Goal: Information Seeking & Learning: Check status

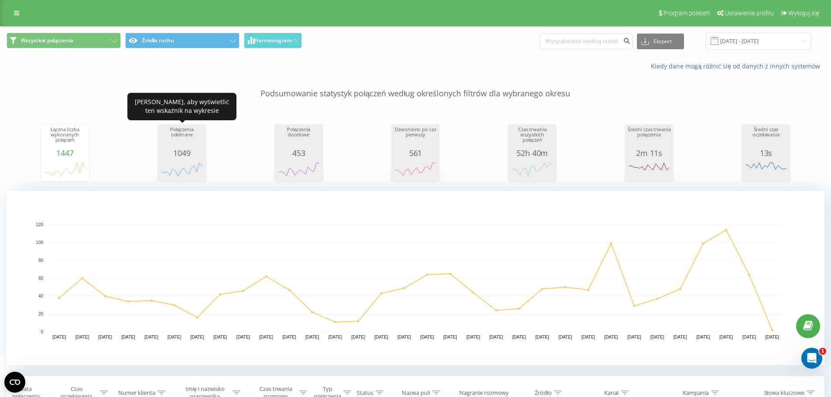
click at [181, 150] on div "1049" at bounding box center [182, 153] width 44 height 9
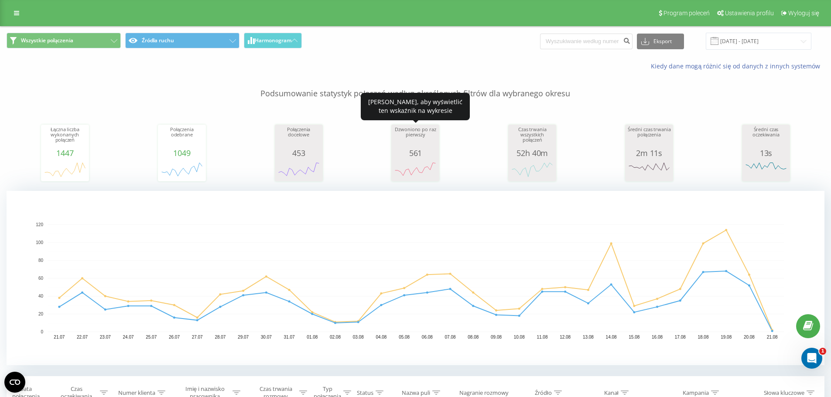
click at [419, 144] on div "Dzwoniono po raz pierwszy" at bounding box center [416, 138] width 44 height 22
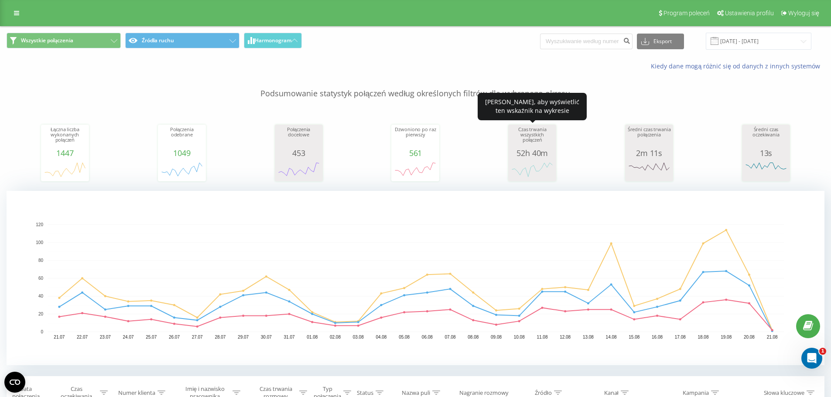
click at [526, 144] on div "Czas trwania wszystkich połączeń" at bounding box center [533, 138] width 44 height 22
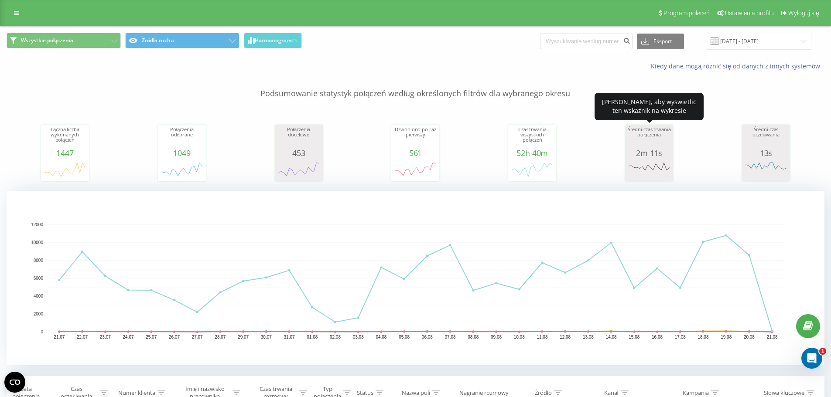
click at [644, 140] on div "Średni czas trwania połączenia" at bounding box center [649, 138] width 44 height 22
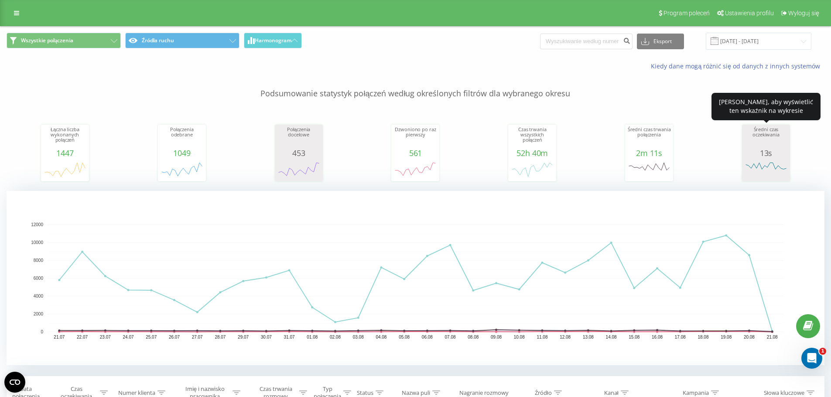
click at [764, 147] on div "Średni czas oczekiwania" at bounding box center [766, 138] width 44 height 22
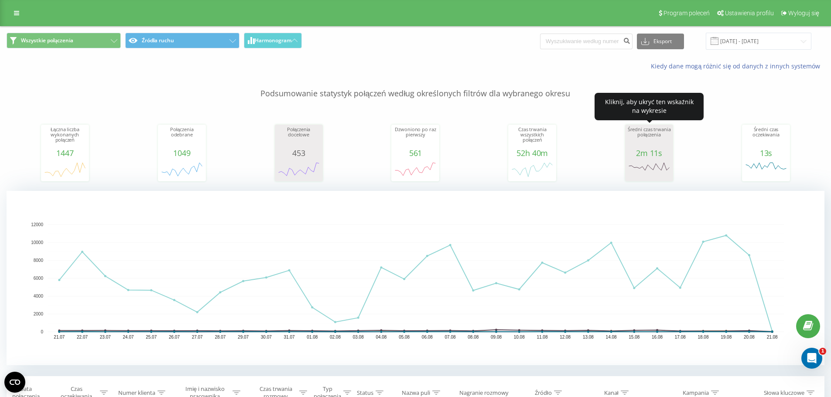
click at [658, 147] on div "Średni czas trwania połączenia" at bounding box center [649, 138] width 44 height 22
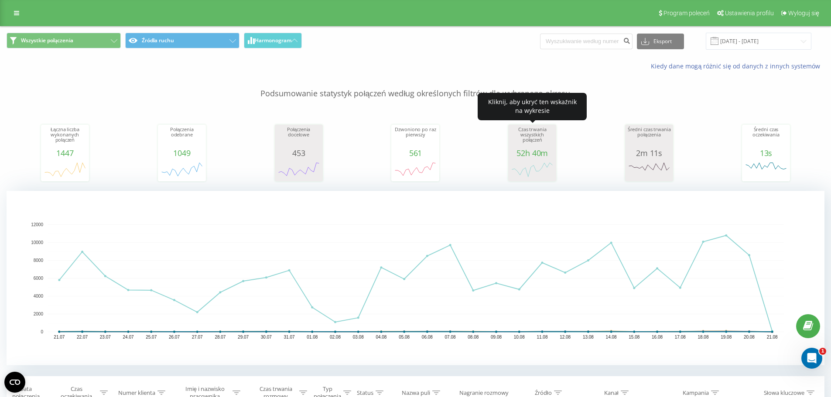
click at [527, 151] on div "52h 40m" at bounding box center [533, 153] width 44 height 9
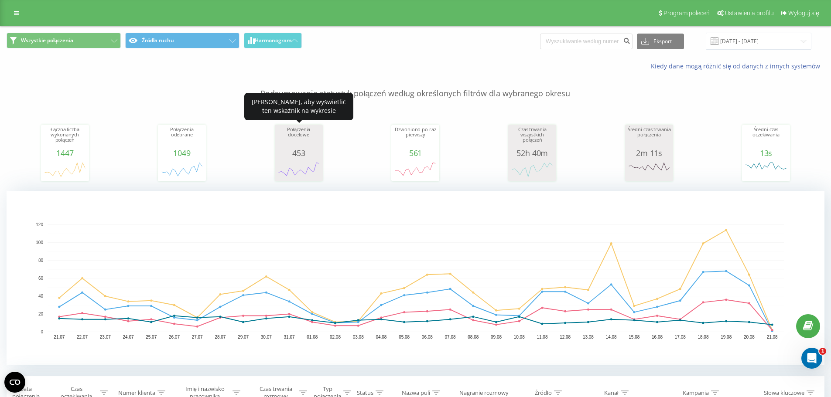
click at [308, 150] on div "453" at bounding box center [299, 153] width 44 height 9
click at [305, 146] on div "Połączenia docelowe" at bounding box center [299, 138] width 44 height 22
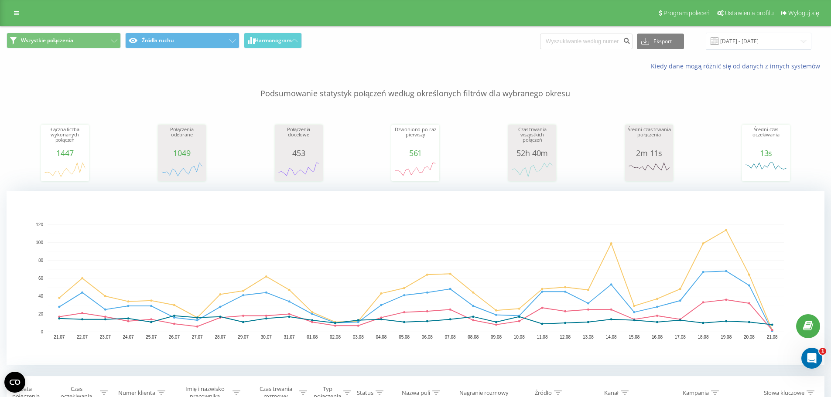
click at [189, 141] on div "Połączenia odebrane" at bounding box center [182, 138] width 44 height 22
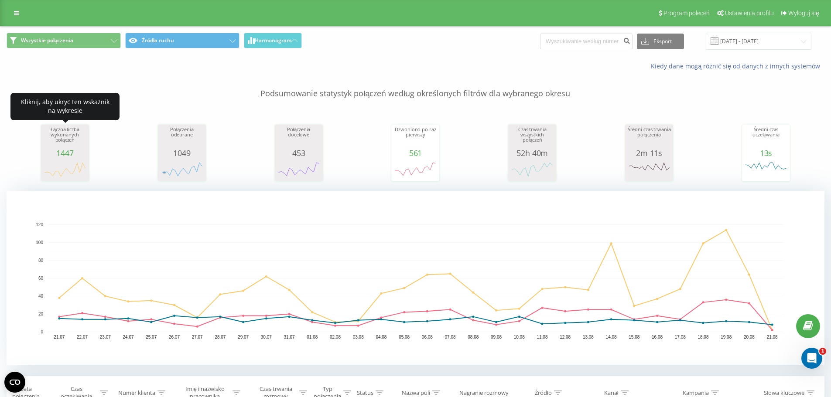
click at [77, 137] on div "Łączna liczba wykonanych połączeń" at bounding box center [65, 138] width 44 height 22
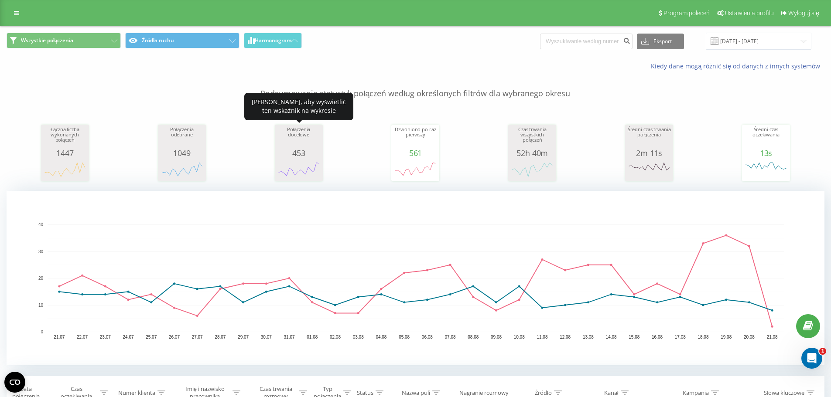
click at [310, 152] on div "453" at bounding box center [299, 153] width 44 height 9
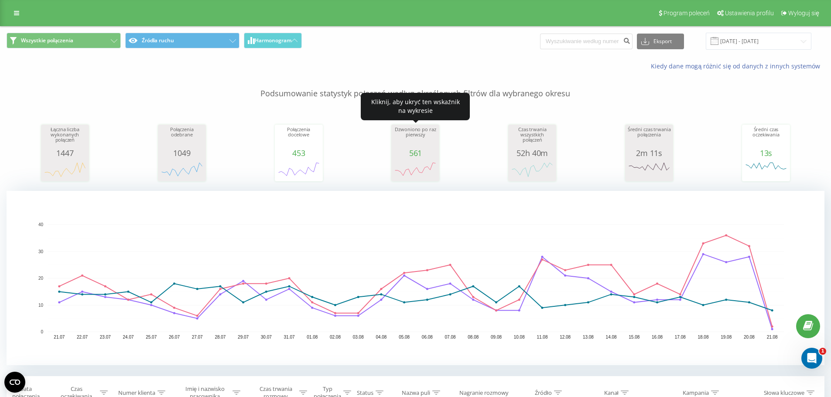
click at [415, 150] on div "561" at bounding box center [416, 153] width 44 height 9
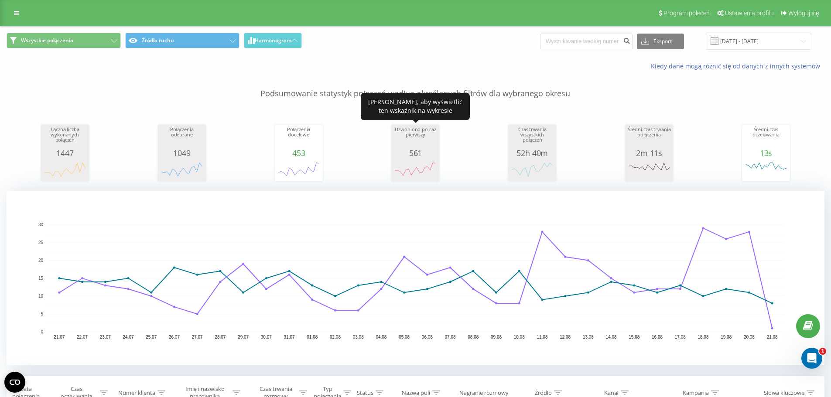
click at [323, 146] on div "Łączna liczba wykonanych połączeń 1447 date totalCalls [DATE] [PHONE_NUMBER][DA…" at bounding box center [416, 144] width 818 height 75
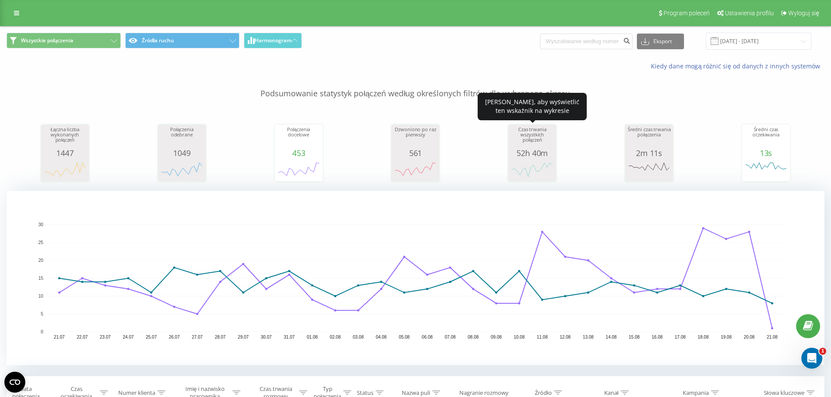
click at [517, 146] on div "Czas trwania wszystkich połączeń" at bounding box center [533, 138] width 44 height 22
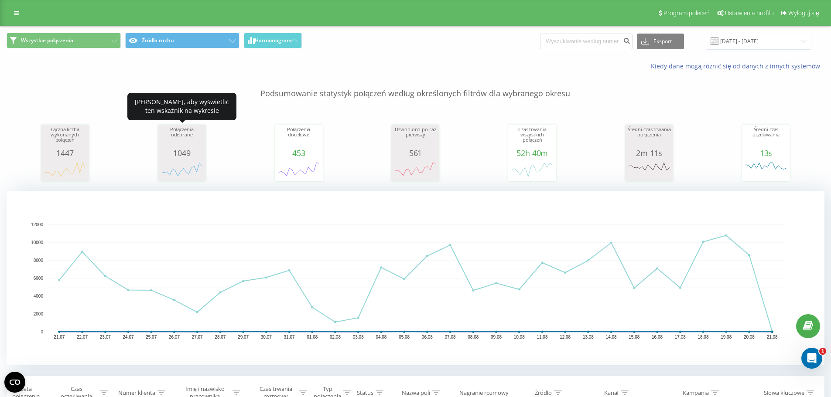
click at [182, 149] on div "1049" at bounding box center [182, 153] width 44 height 9
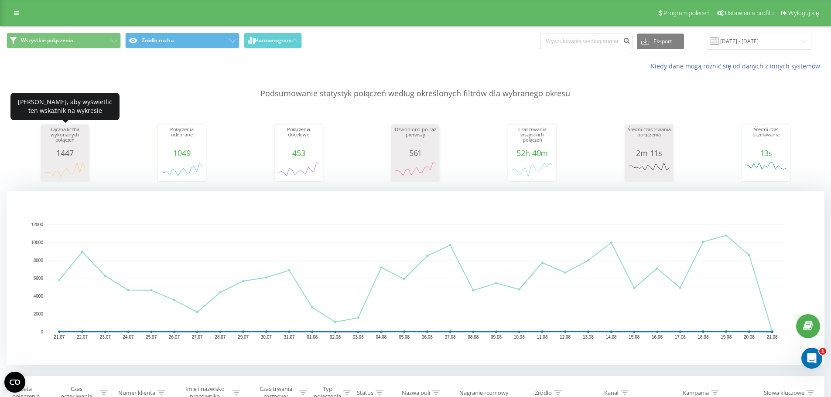
click at [71, 147] on div "Łączna liczba wykonanych połączeń" at bounding box center [65, 138] width 44 height 22
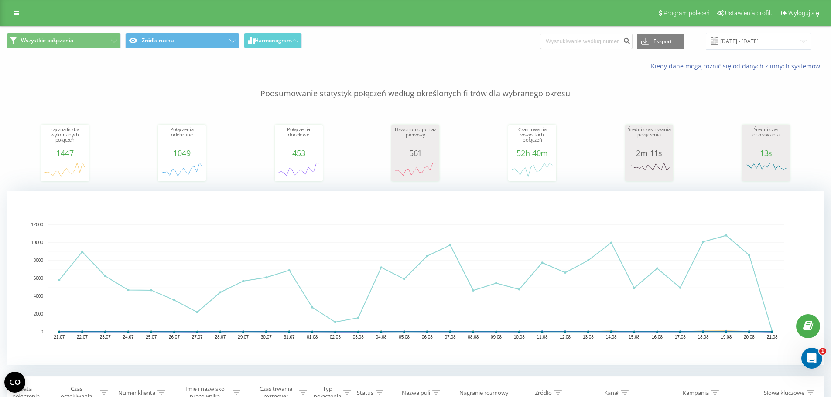
click at [743, 146] on div "Średni czas oczekiwania 13s date averageWaitingTime [DATE] [PHONE_NUMBER][DATE]…" at bounding box center [766, 153] width 48 height 57
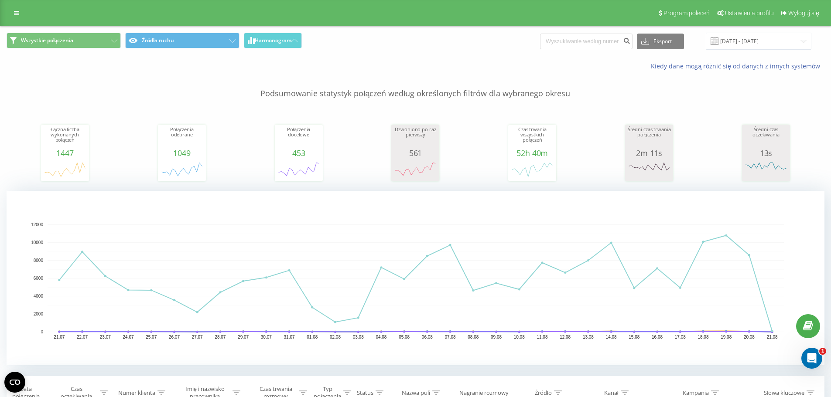
click at [653, 153] on div "2m 11s" at bounding box center [649, 153] width 44 height 9
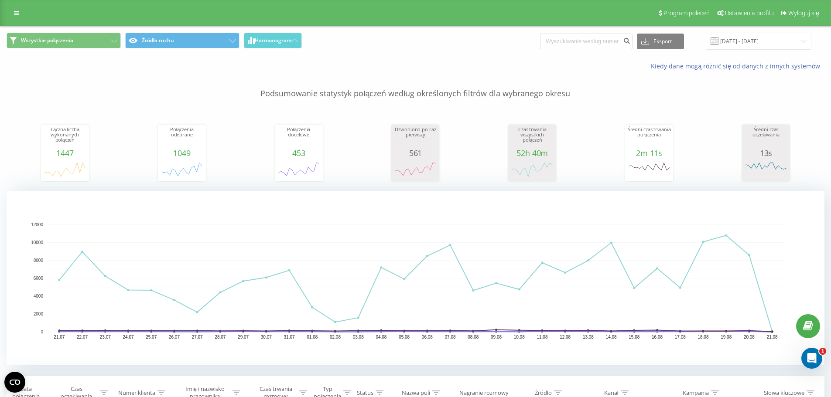
click at [518, 149] on div "52h 40m" at bounding box center [533, 153] width 44 height 9
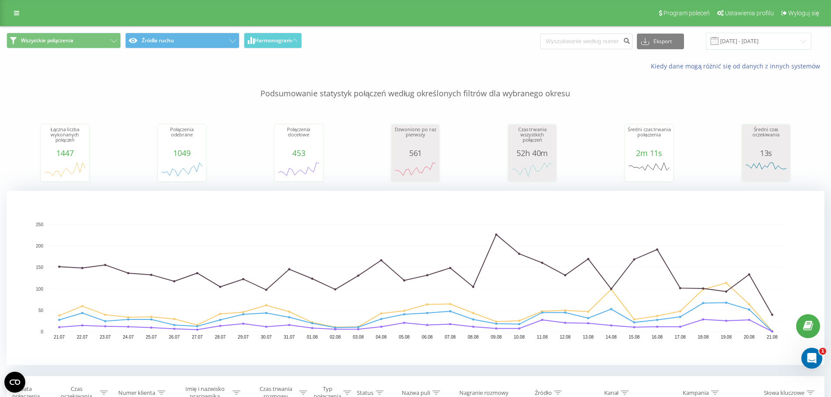
click at [442, 146] on div "Łączna liczba wykonanych połączeń 1447 date totalCalls [DATE] [PHONE_NUMBER][DA…" at bounding box center [416, 144] width 818 height 75
click at [413, 146] on div "Dzwoniono po raz pierwszy" at bounding box center [416, 138] width 44 height 22
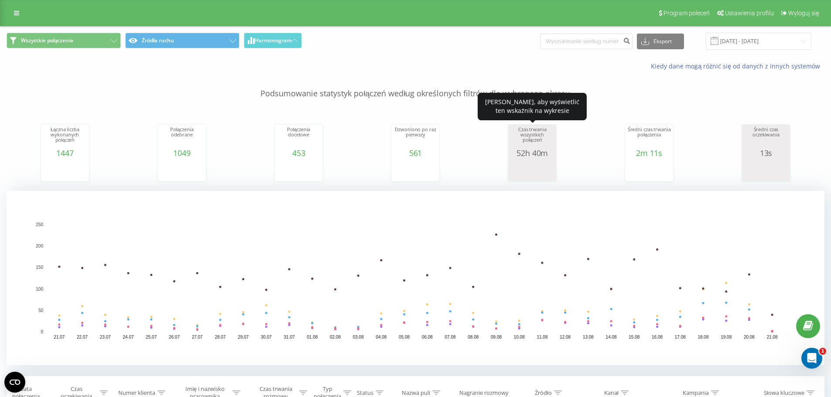
click at [545, 141] on div "Czas trwania wszystkich połączeń" at bounding box center [533, 138] width 44 height 22
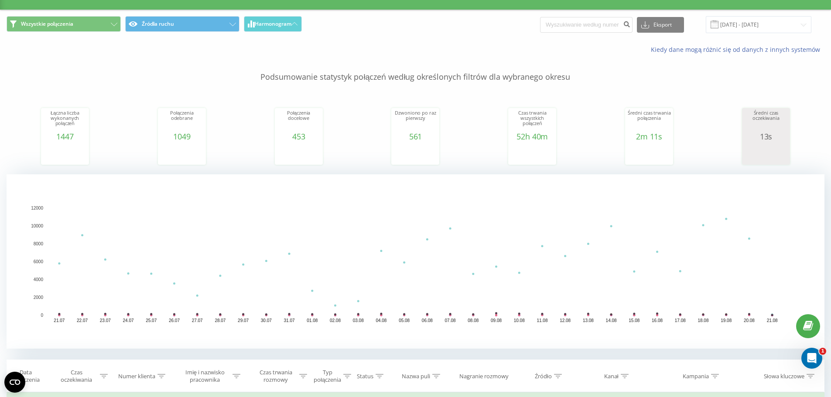
scroll to position [44, 0]
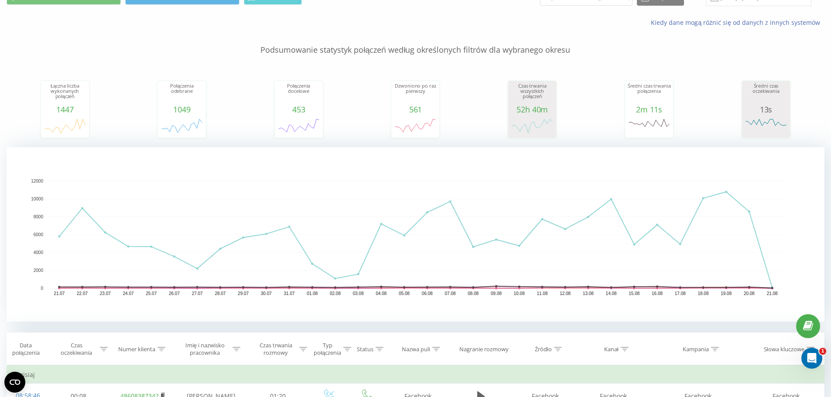
click at [525, 107] on div "52h 40m" at bounding box center [533, 109] width 44 height 9
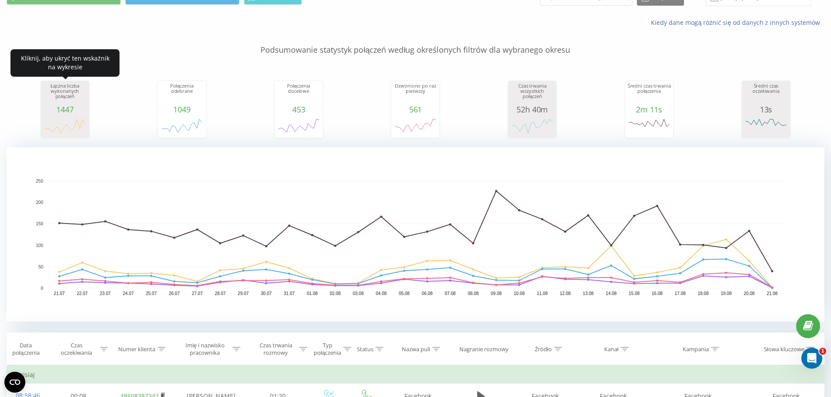
click at [82, 112] on div "1447" at bounding box center [65, 109] width 44 height 9
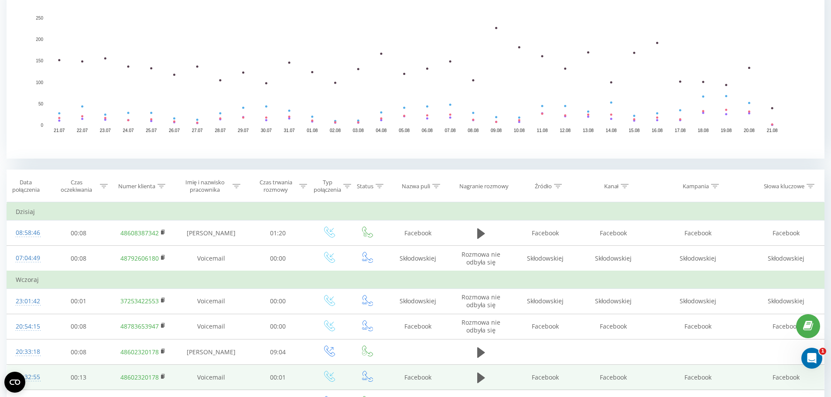
scroll to position [0, 0]
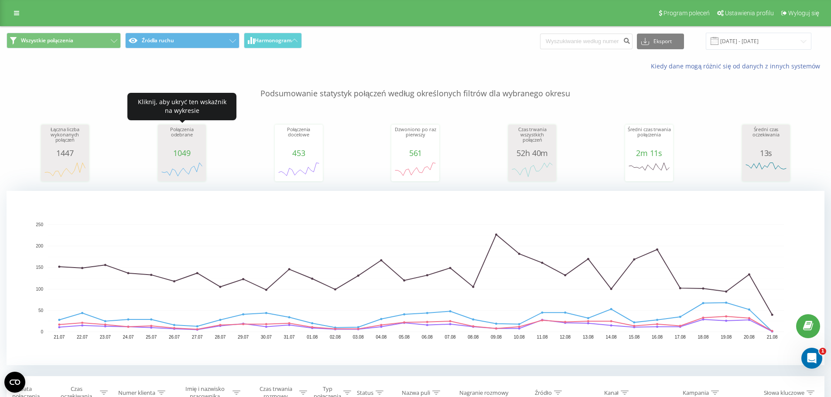
click at [188, 154] on div "1049" at bounding box center [182, 153] width 44 height 9
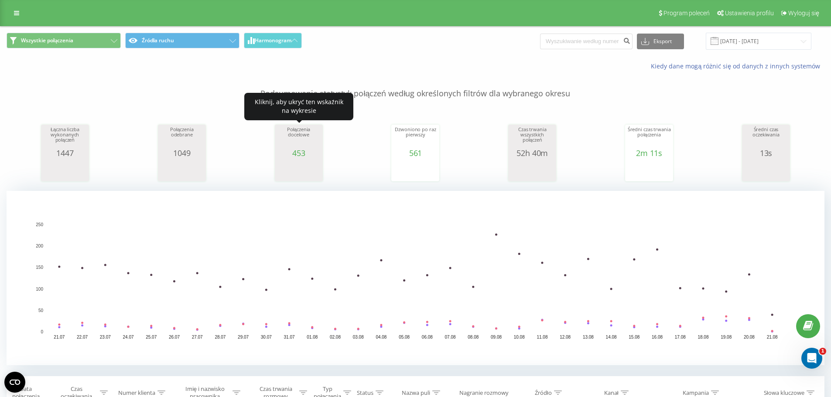
click at [276, 144] on div "Połączenia docelowe 453 date properCalls [DATE] [PHONE_NUMBER][DATE] [PHONE_NUM…" at bounding box center [299, 153] width 48 height 57
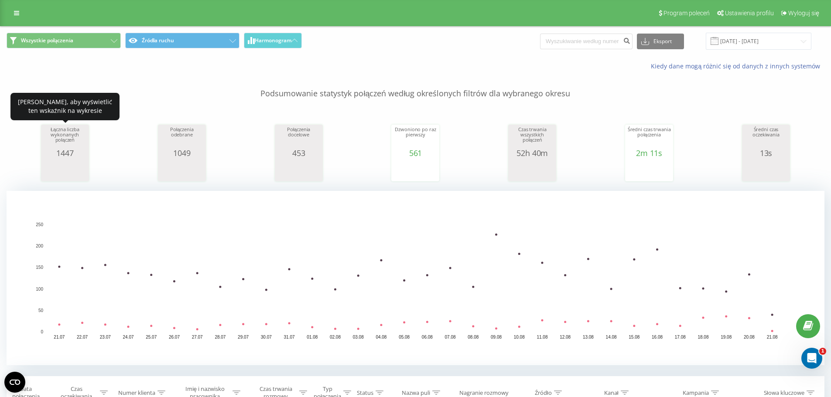
click at [52, 142] on div "Łączna liczba wykonanych połączeń" at bounding box center [65, 138] width 44 height 22
